Goal: Transaction & Acquisition: Purchase product/service

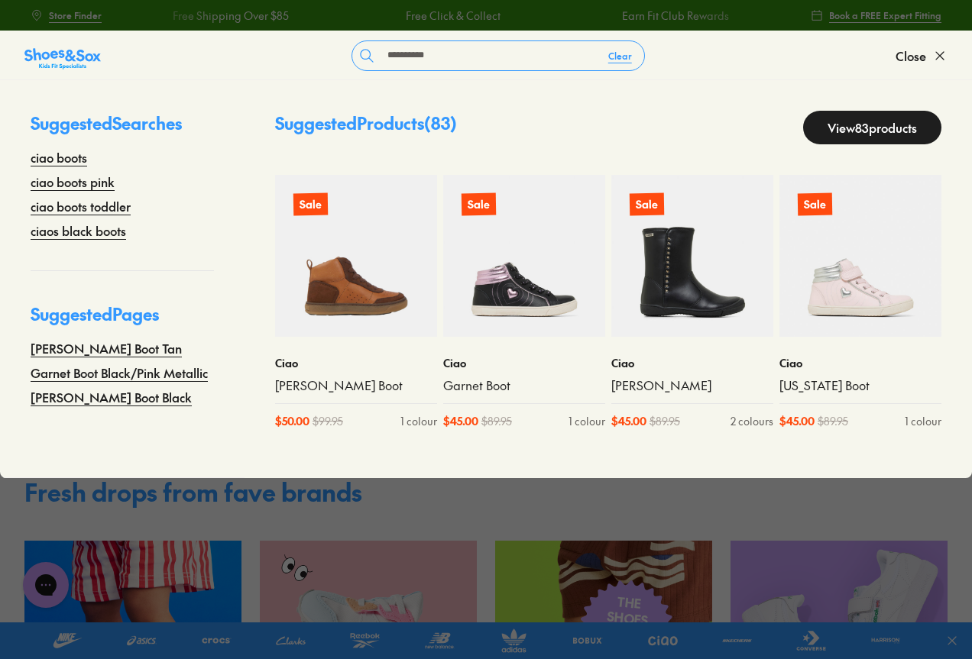
type input "**********"
click at [842, 125] on link "View 83 products" at bounding box center [872, 128] width 138 height 34
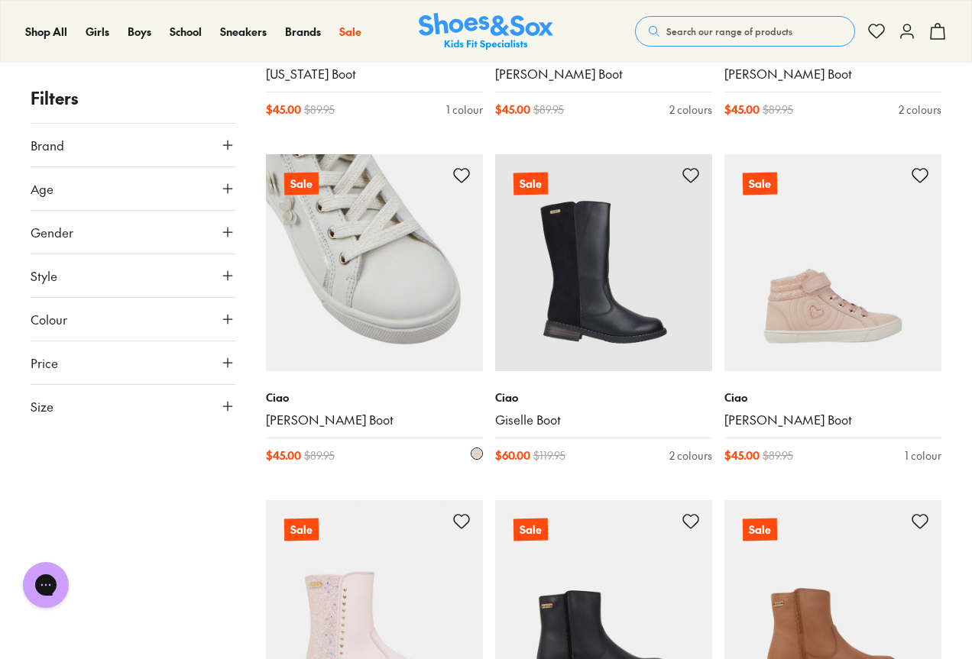
click at [373, 308] on img at bounding box center [374, 262] width 217 height 217
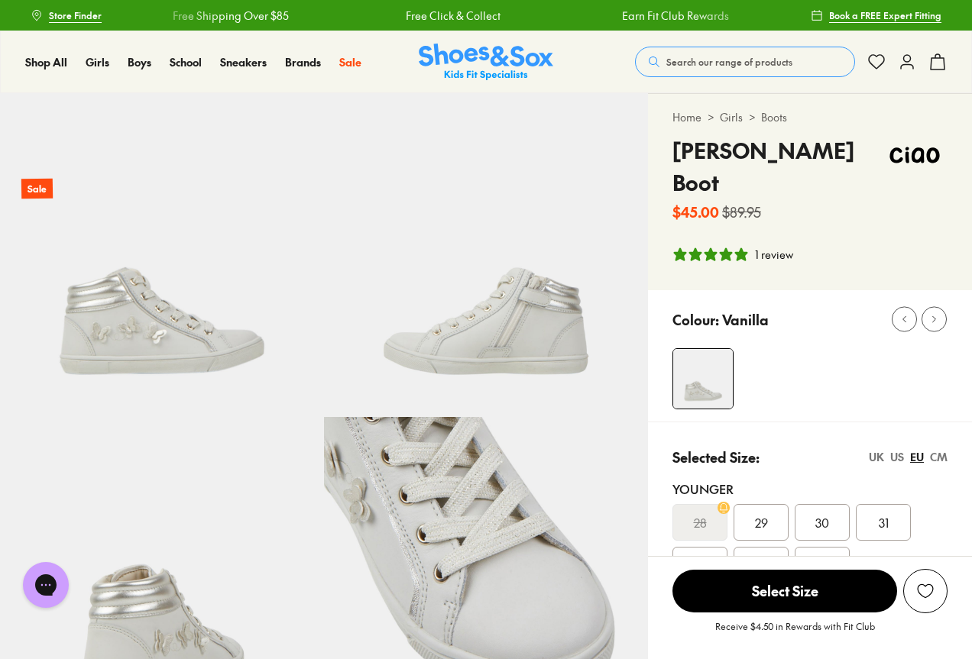
select select "*"
